Goal: Obtain resource: Obtain resource

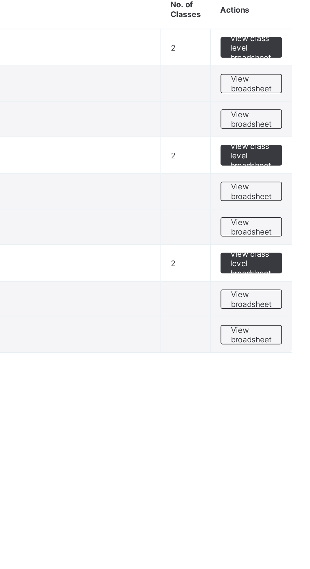
click at [279, 156] on span "View broadsheet" at bounding box center [279, 158] width 20 height 9
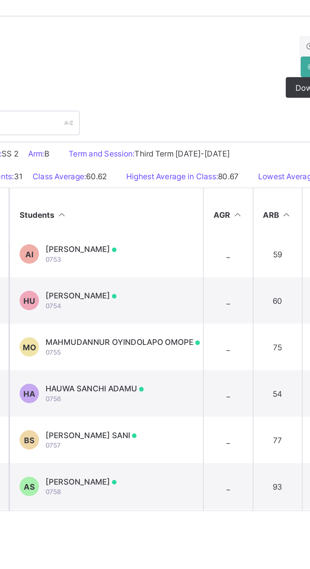
scroll to position [195, 0]
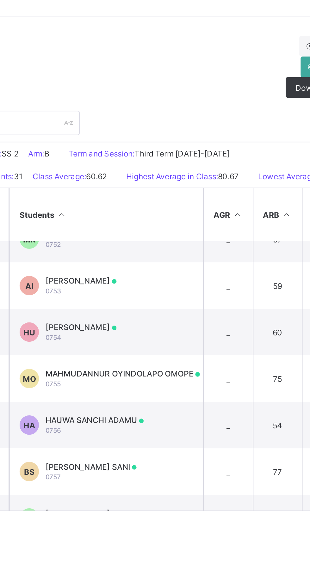
click at [159, 267] on div "HUSSEINA USMAN 0754" at bounding box center [149, 261] width 35 height 9
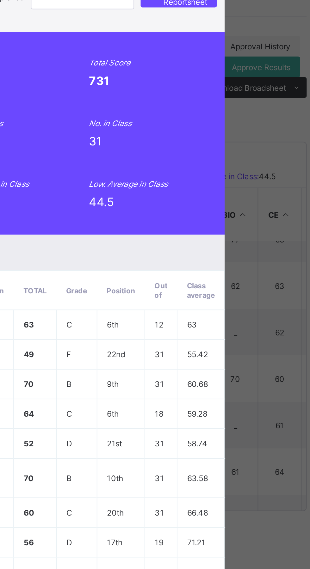
click at [255, 102] on span "View Reportsheet" at bounding box center [241, 97] width 28 height 9
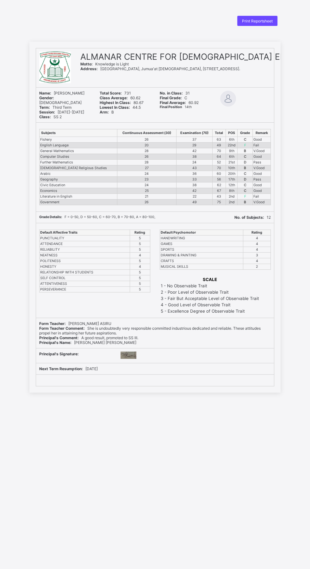
click at [257, 23] on span "Print Reportsheet" at bounding box center [257, 21] width 31 height 5
